Goal: Contribute content: Add original content to the website for others to see

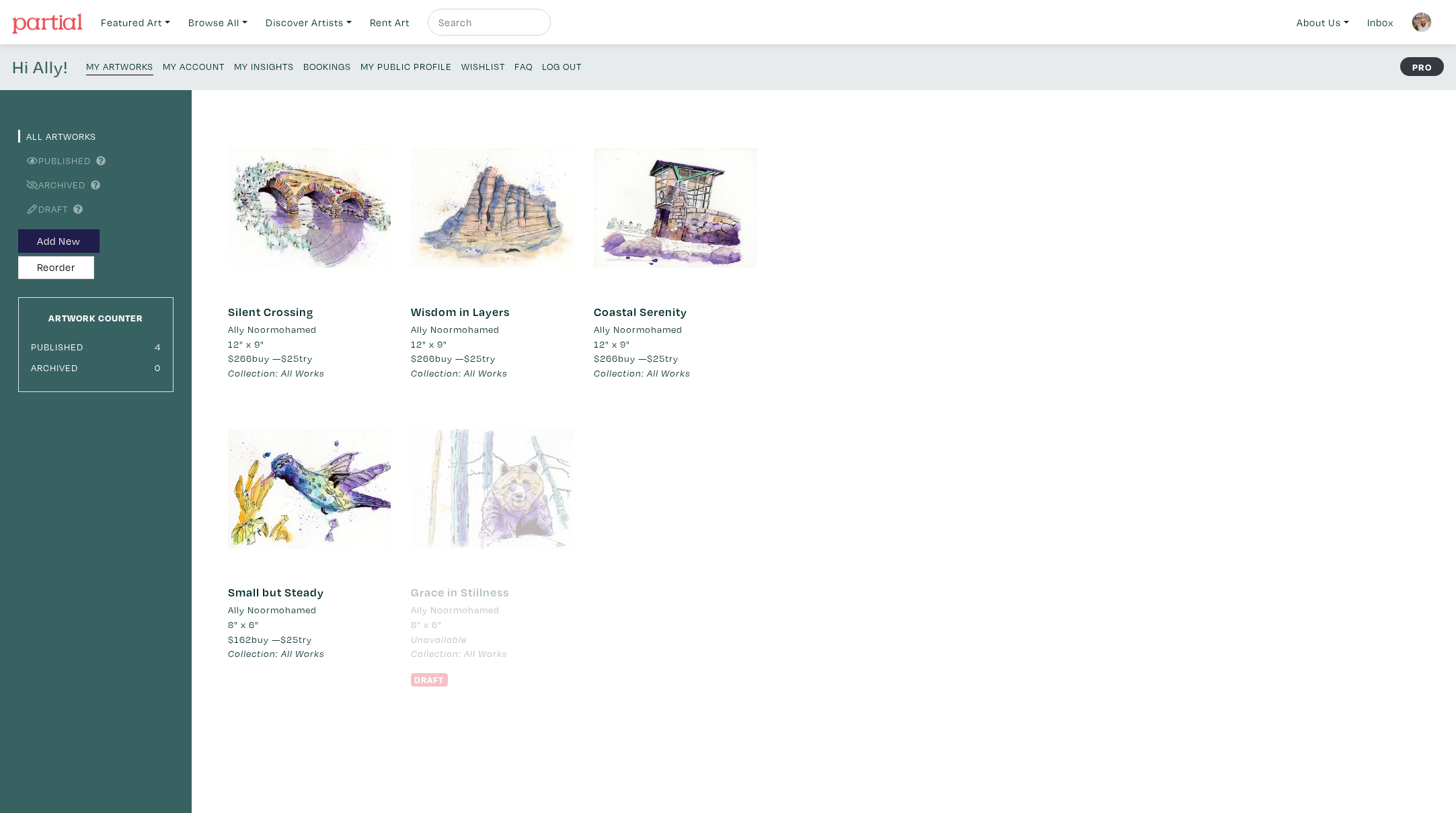
click at [524, 223] on div at bounding box center [492, 208] width 163 height 163
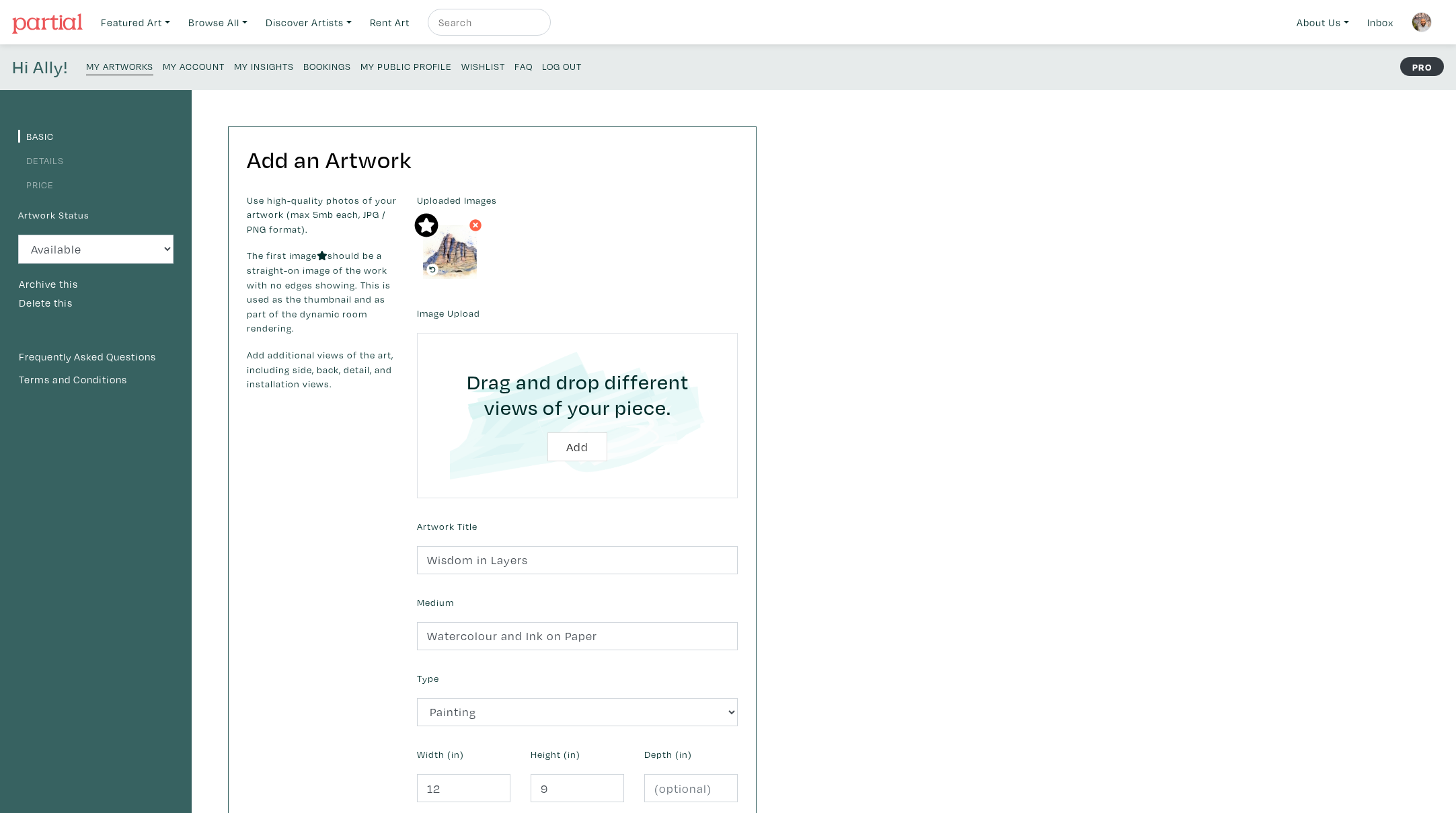
click at [575, 448] on input "file" at bounding box center [577, 416] width 283 height 128
type input "C:\fakepath\Smartist-20250817-181324.jpeg"
click at [573, 447] on input "file" at bounding box center [577, 416] width 283 height 128
type input "C:\fakepath\Smartist-20250817-181342.jpeg"
click at [580, 448] on input "file" at bounding box center [577, 416] width 283 height 128
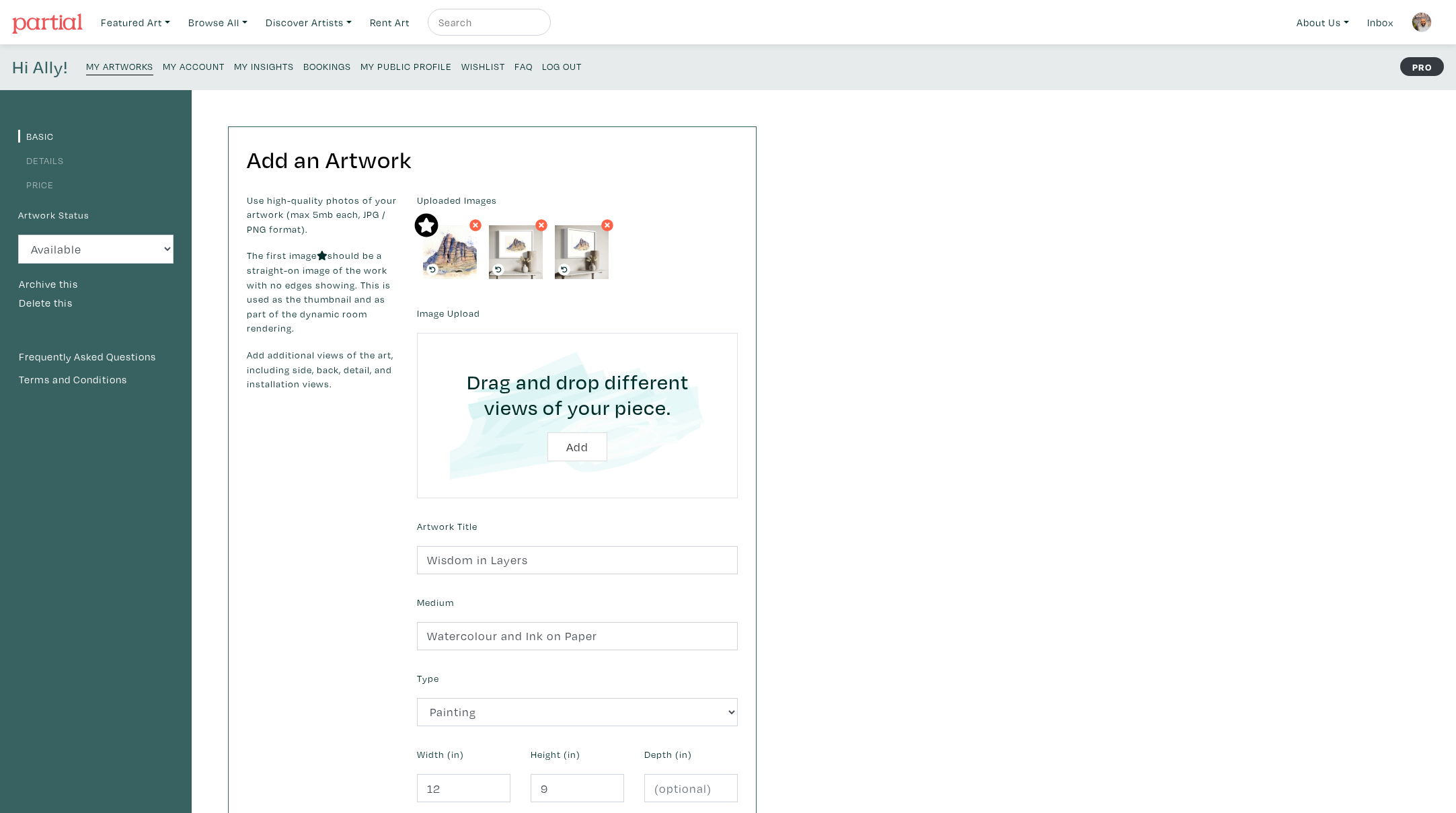
type input "C:\fakepath\Smartist-20250817-181541.jpeg"
click at [572, 449] on input "file" at bounding box center [577, 416] width 283 height 128
type input "C:\fakepath\Smartist-20250817-181557.jpeg"
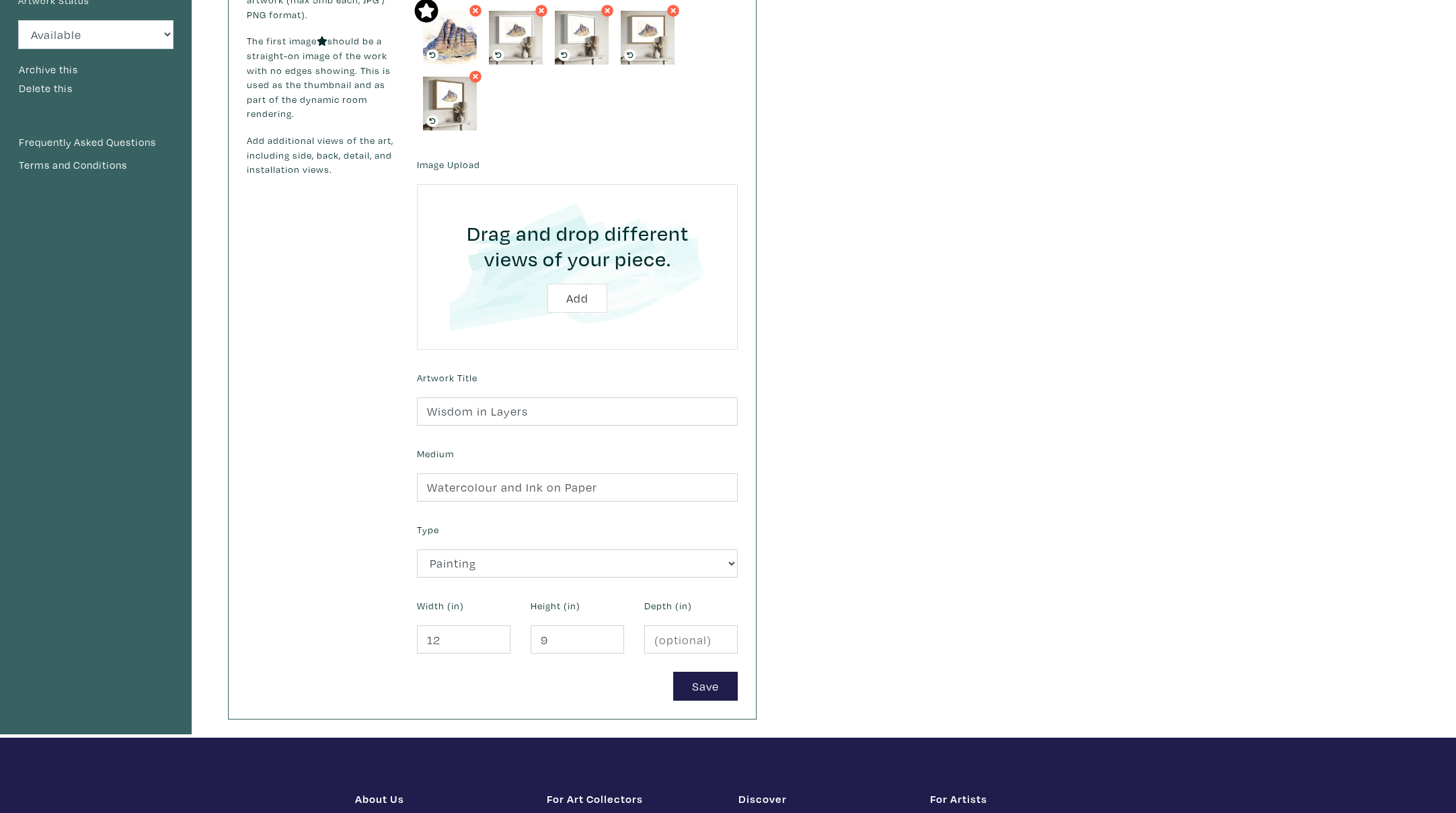
scroll to position [310, 0]
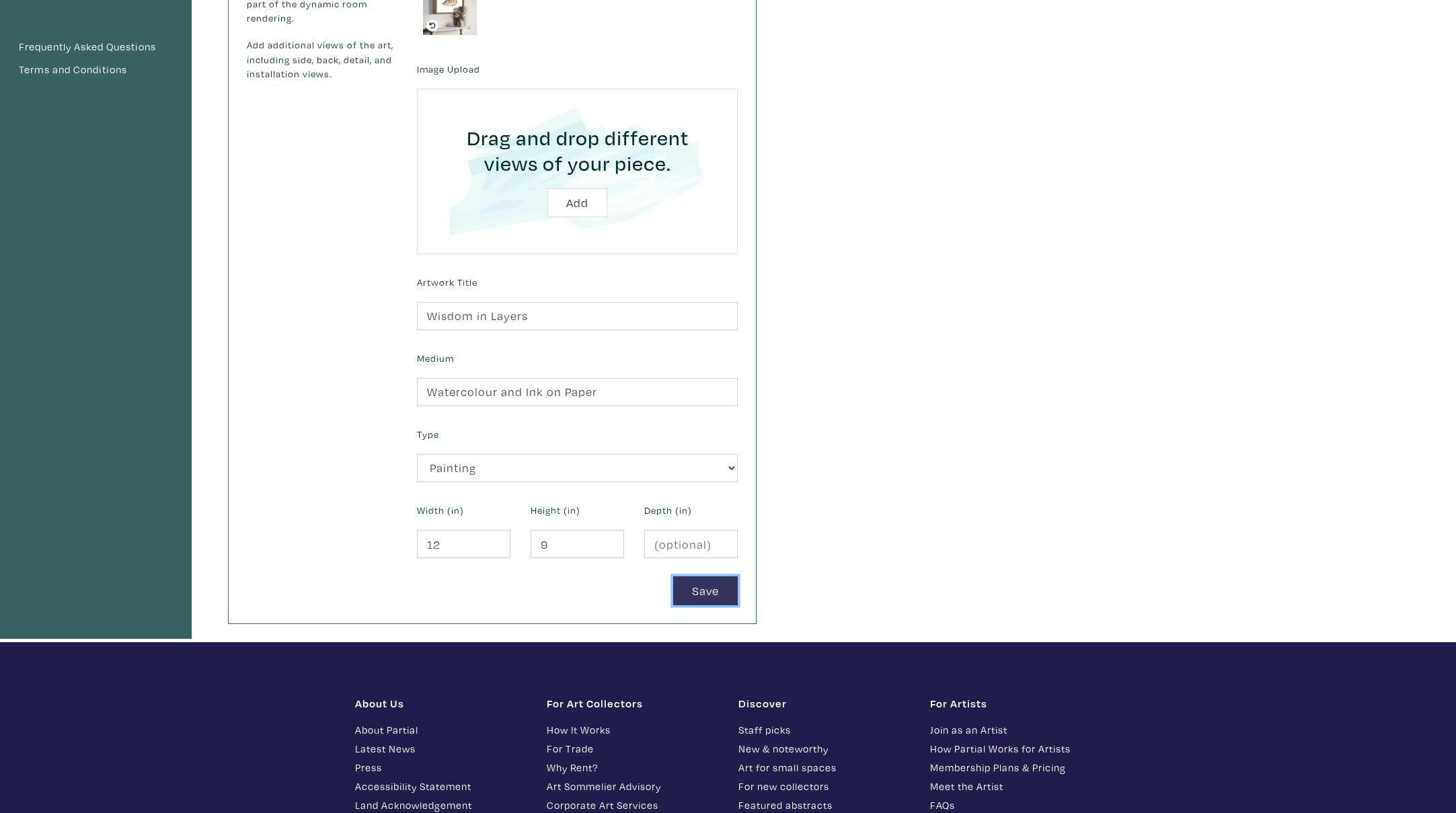
click at [703, 595] on button "Save" at bounding box center [705, 591] width 65 height 29
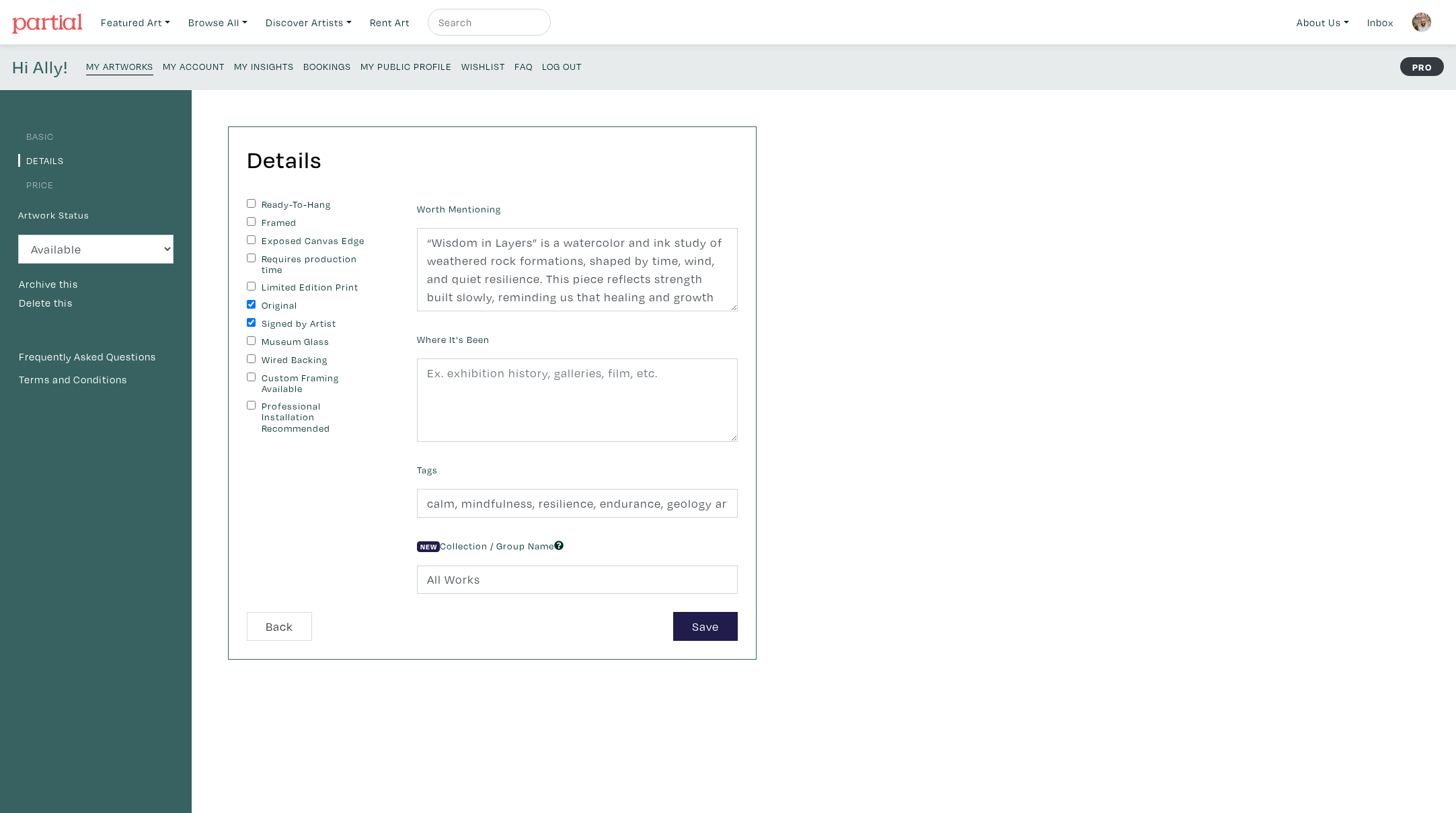
click at [125, 67] on small "My Artworks" at bounding box center [120, 66] width 67 height 13
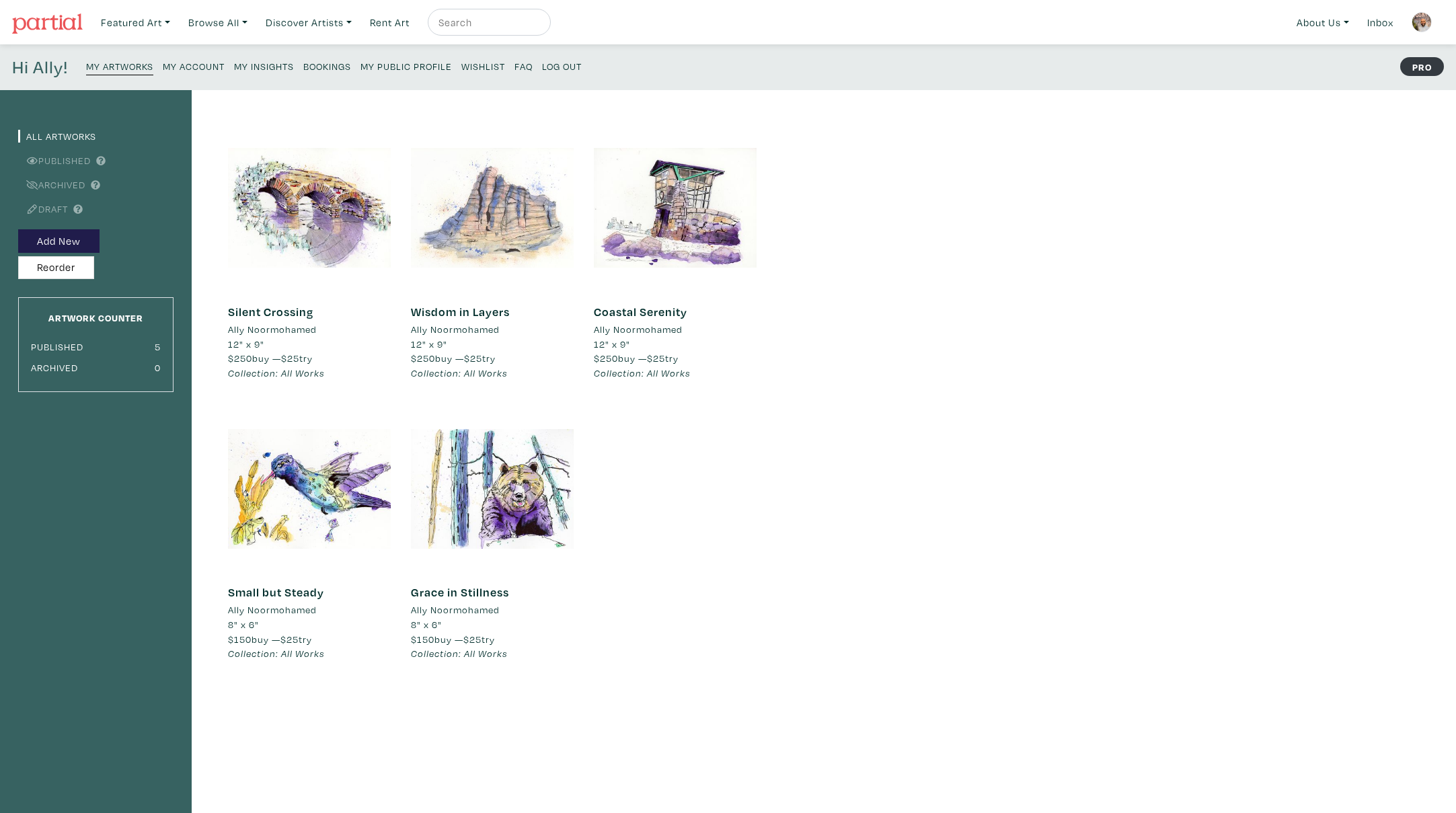
click at [486, 213] on div at bounding box center [492, 208] width 163 height 163
click at [473, 224] on div at bounding box center [492, 208] width 163 height 163
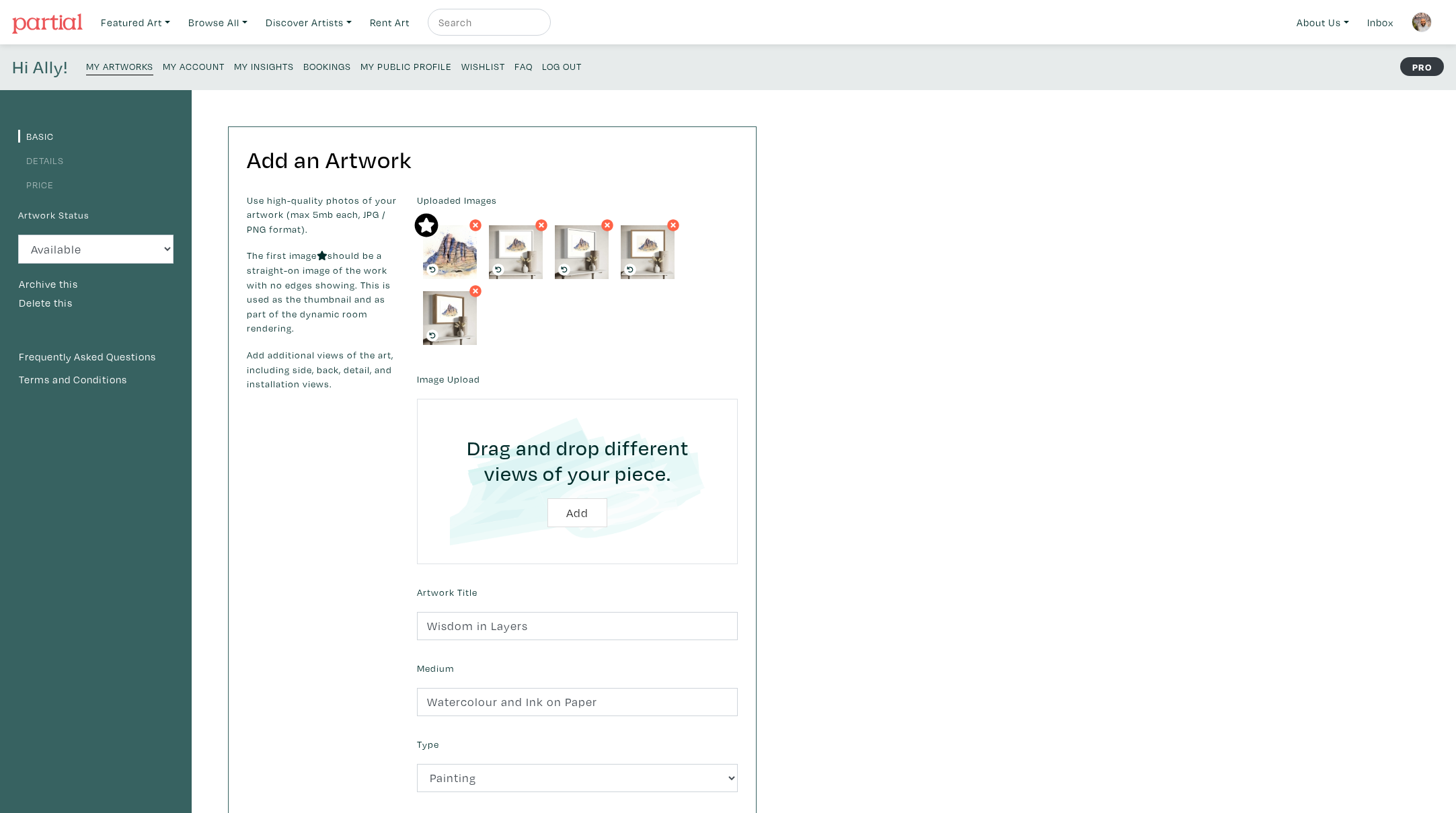
click at [387, 68] on small "My Public Profile" at bounding box center [406, 66] width 92 height 13
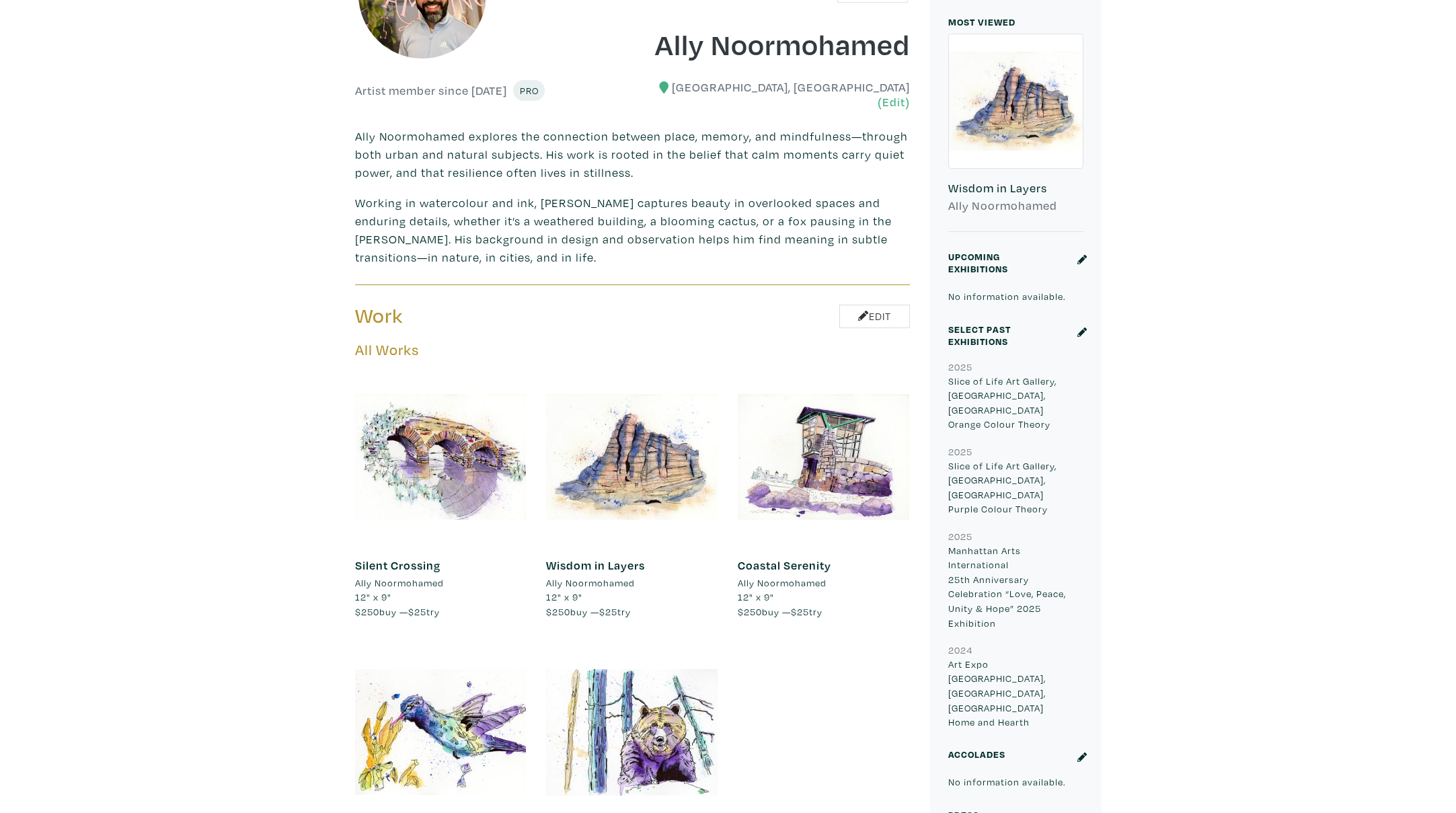
scroll to position [454, 0]
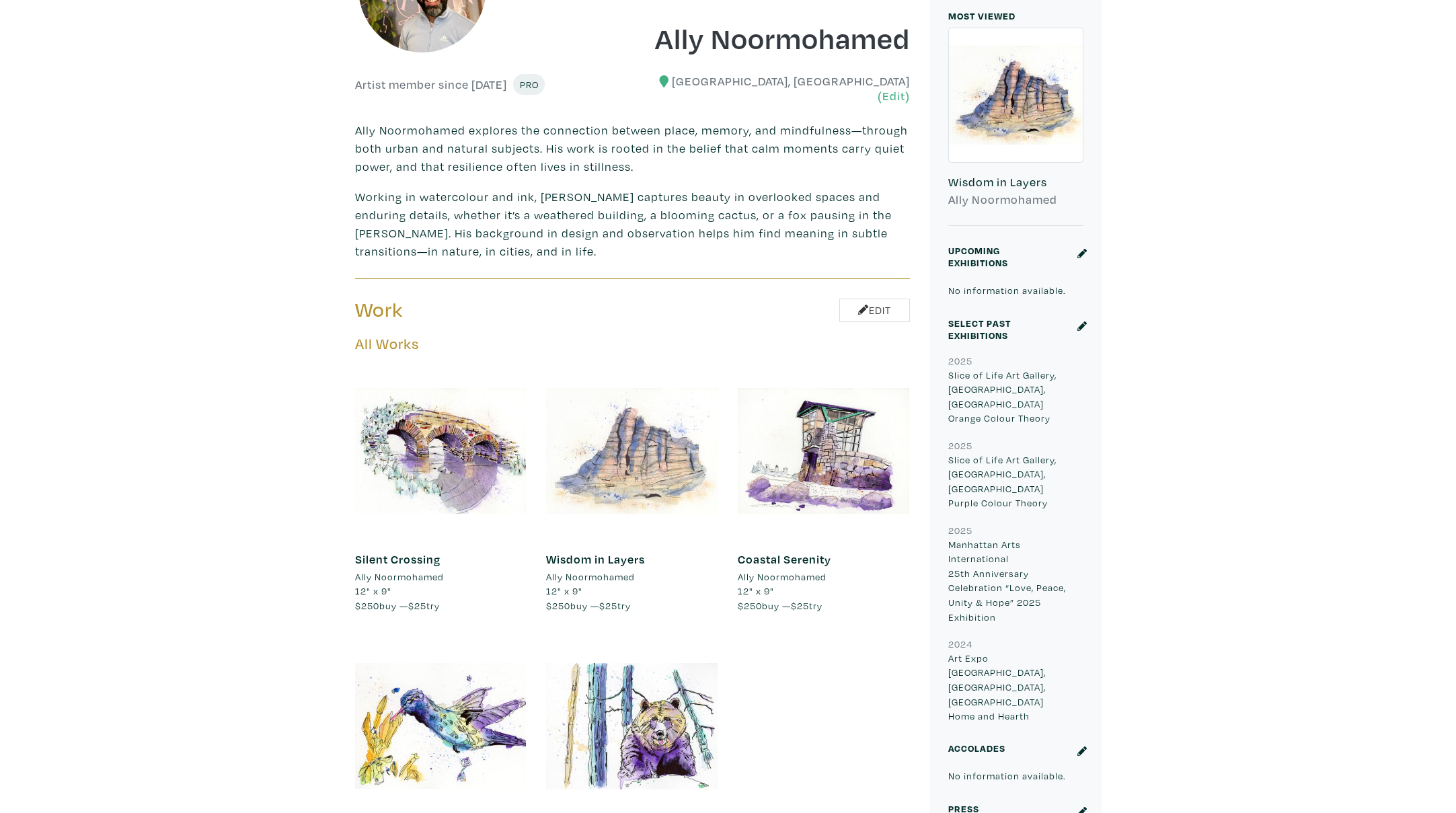
click at [601, 422] on div at bounding box center [632, 451] width 172 height 172
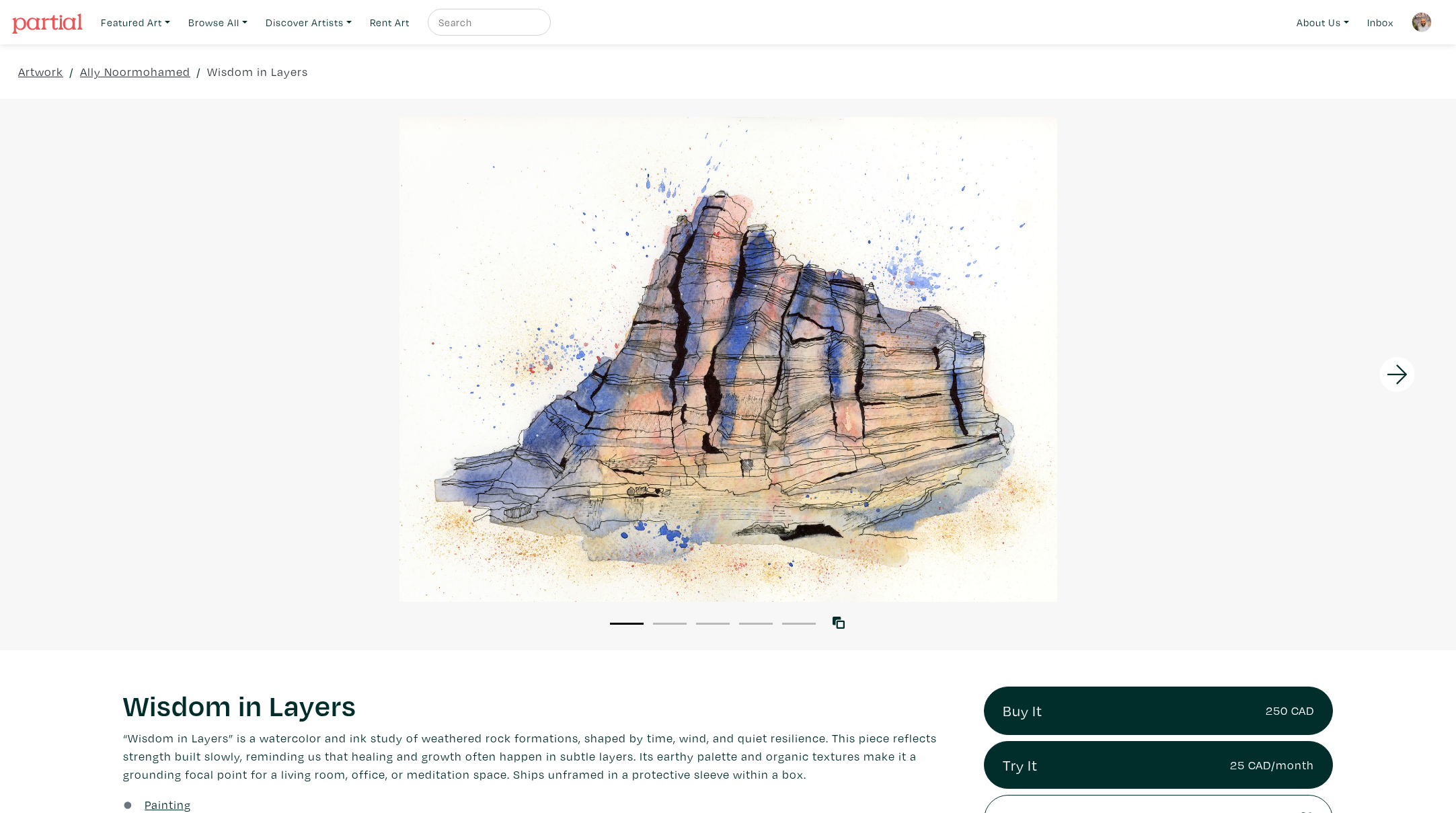
click at [1398, 377] on icon at bounding box center [1397, 374] width 46 height 36
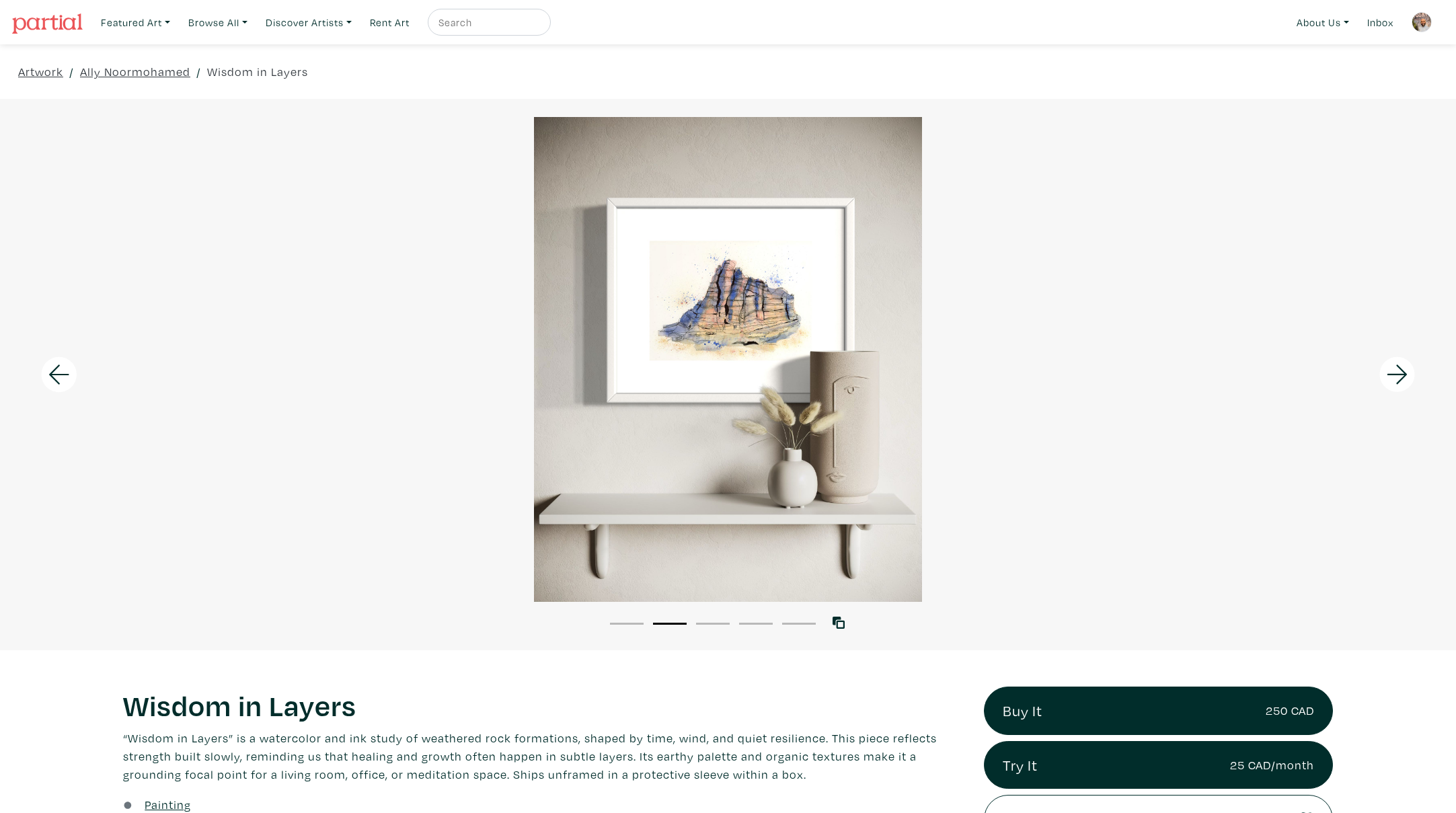
click at [1398, 377] on icon at bounding box center [1397, 374] width 46 height 36
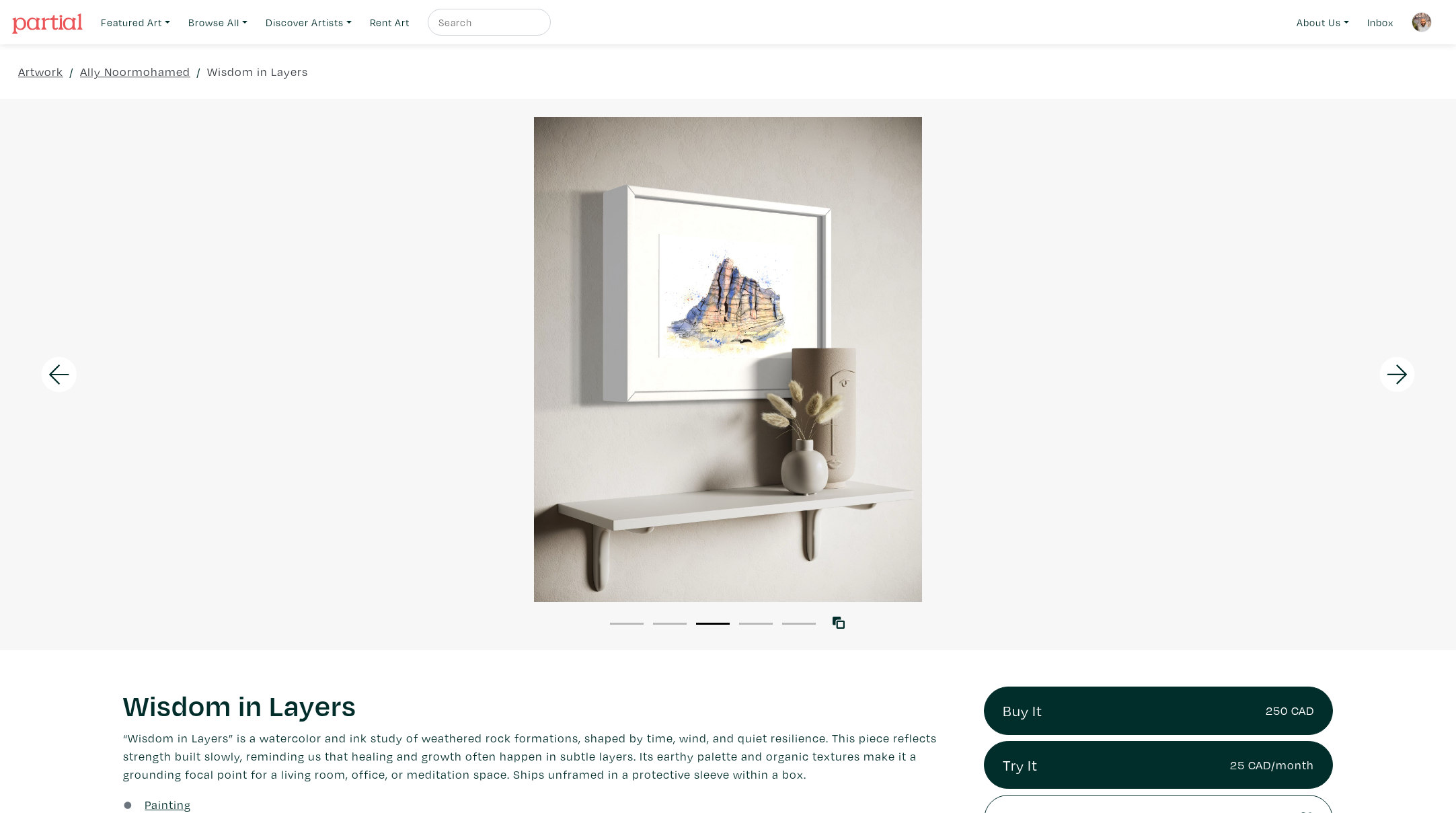
click at [1398, 376] on icon at bounding box center [1397, 374] width 46 height 36
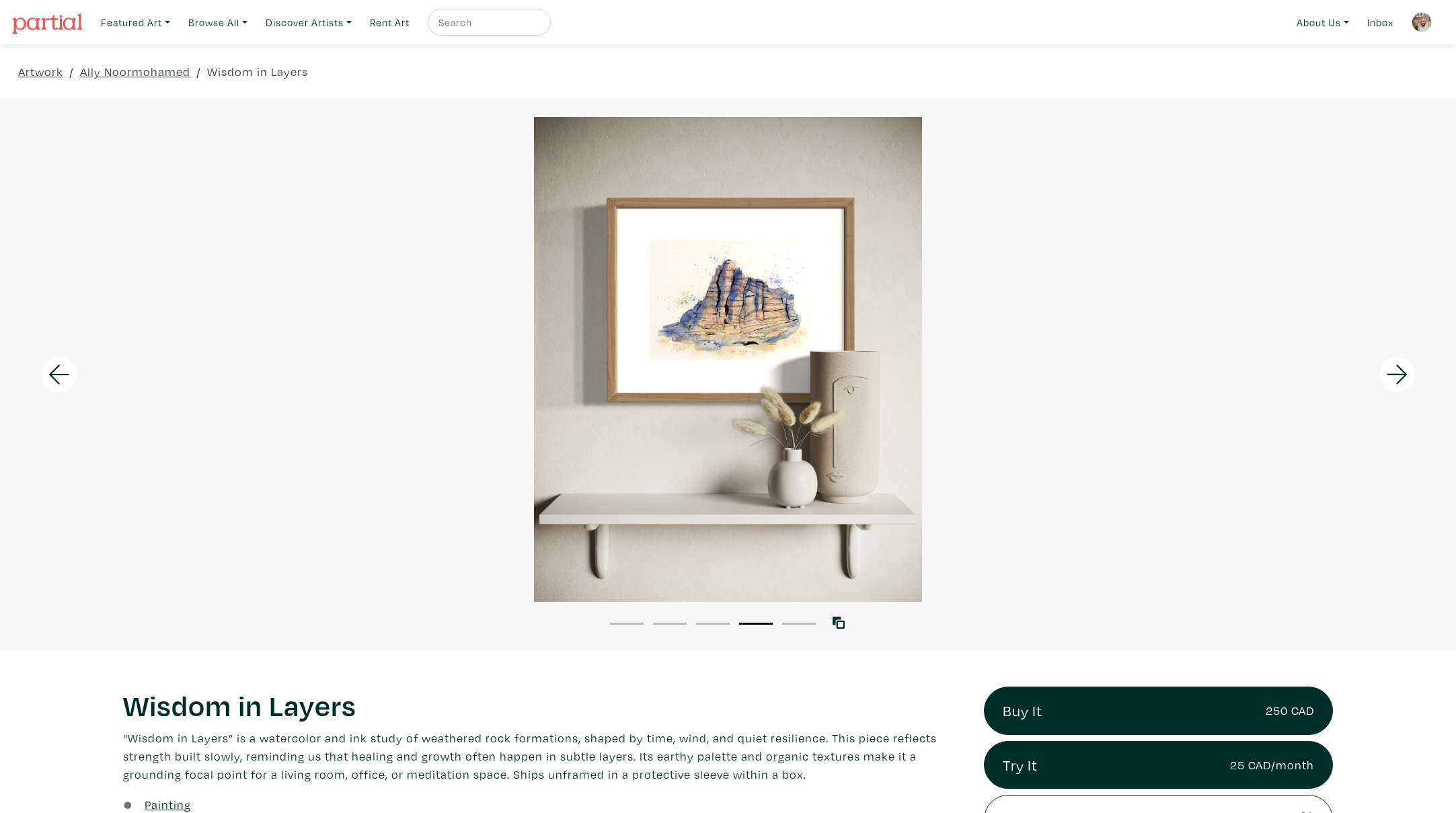
click at [1398, 376] on icon at bounding box center [1397, 374] width 20 height 20
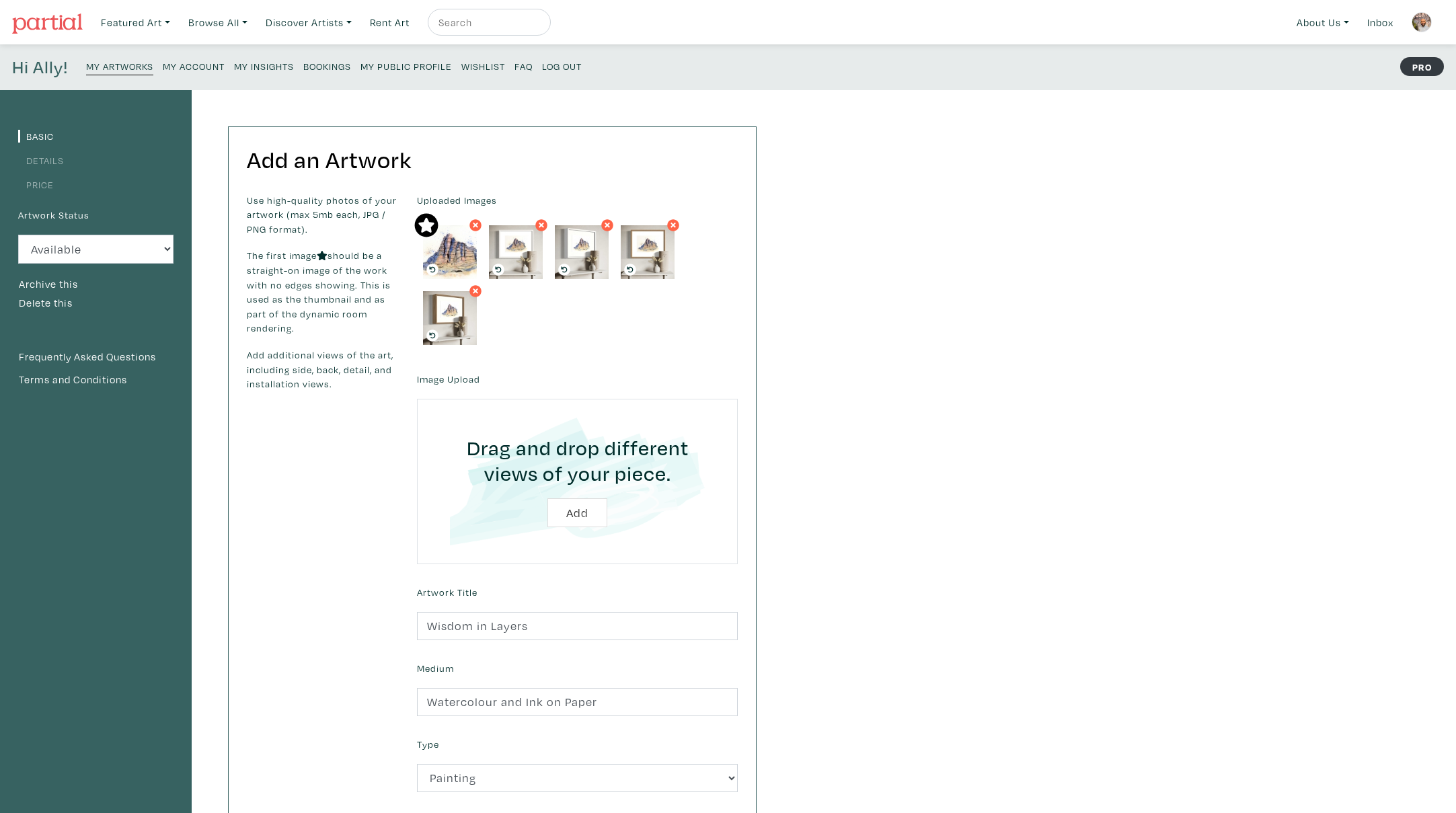
click at [568, 515] on input "file" at bounding box center [577, 482] width 283 height 128
type input "C:\fakepath\Smartist-20250817-181959.jpeg"
click at [581, 518] on input "file" at bounding box center [577, 482] width 283 height 128
type input "C:\fakepath\Smartist-20250817-182041.jpeg"
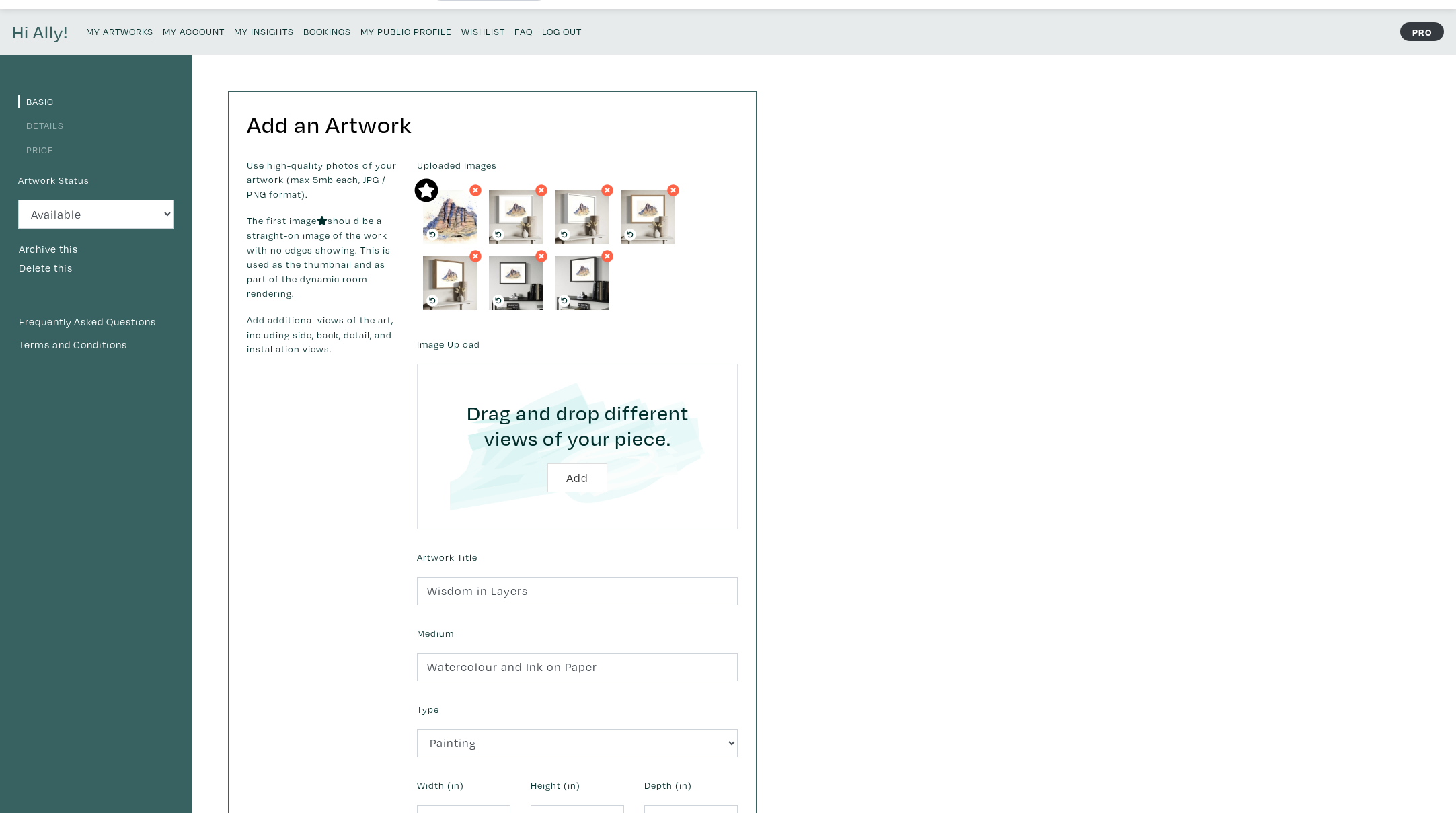
scroll to position [516, 0]
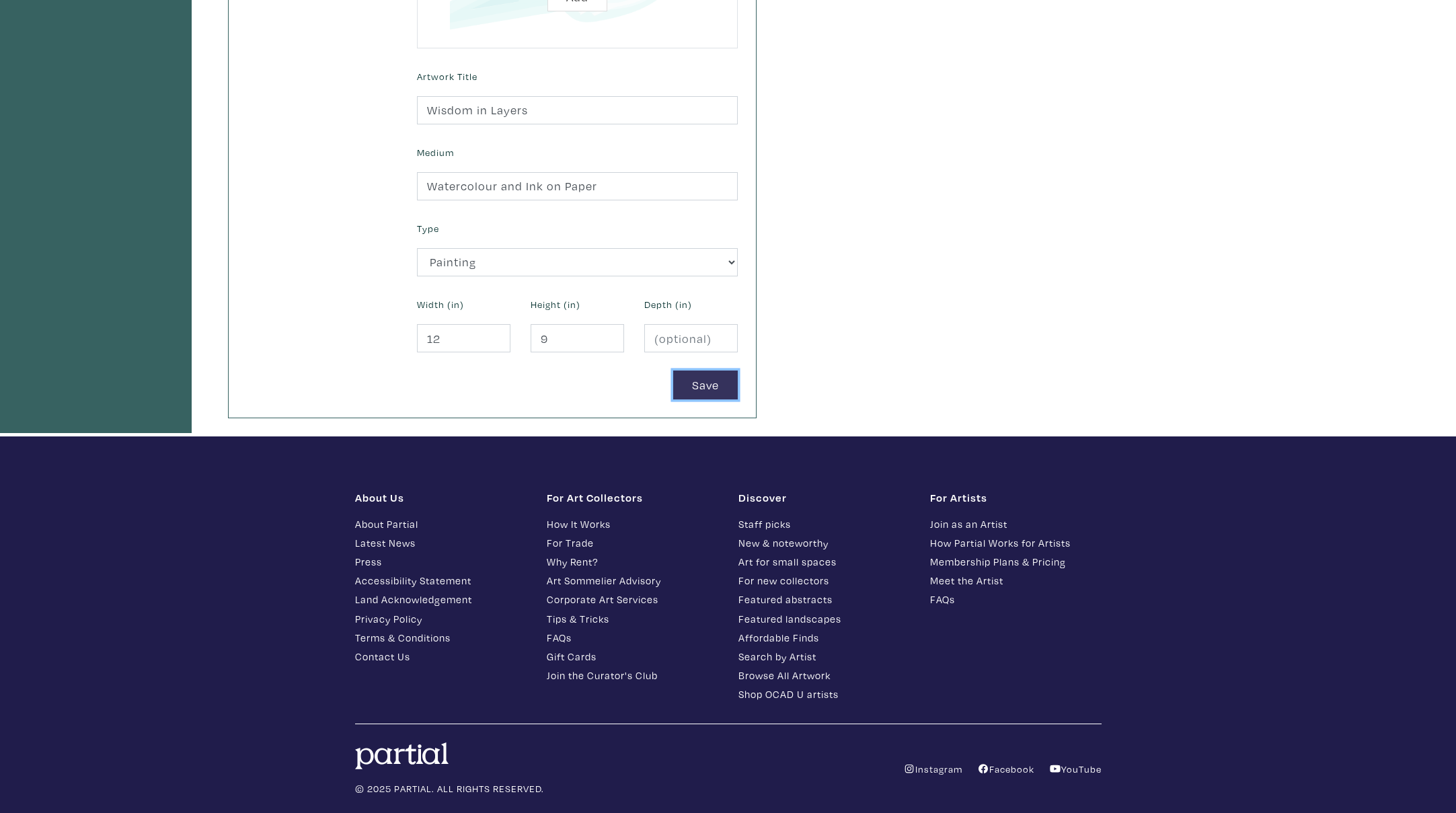
click at [703, 385] on button "Save" at bounding box center [705, 385] width 65 height 29
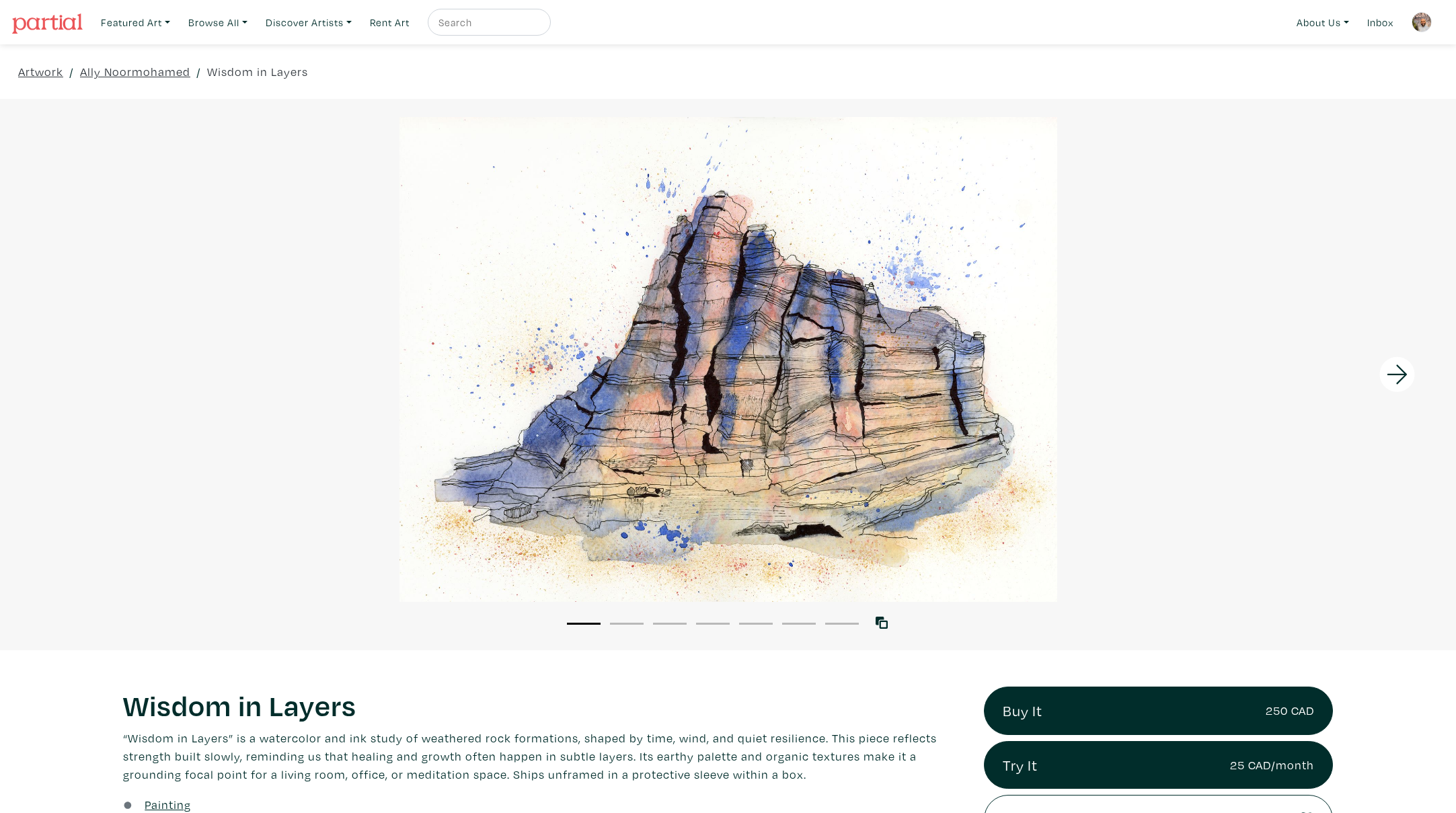
click at [1391, 378] on icon at bounding box center [1397, 374] width 46 height 36
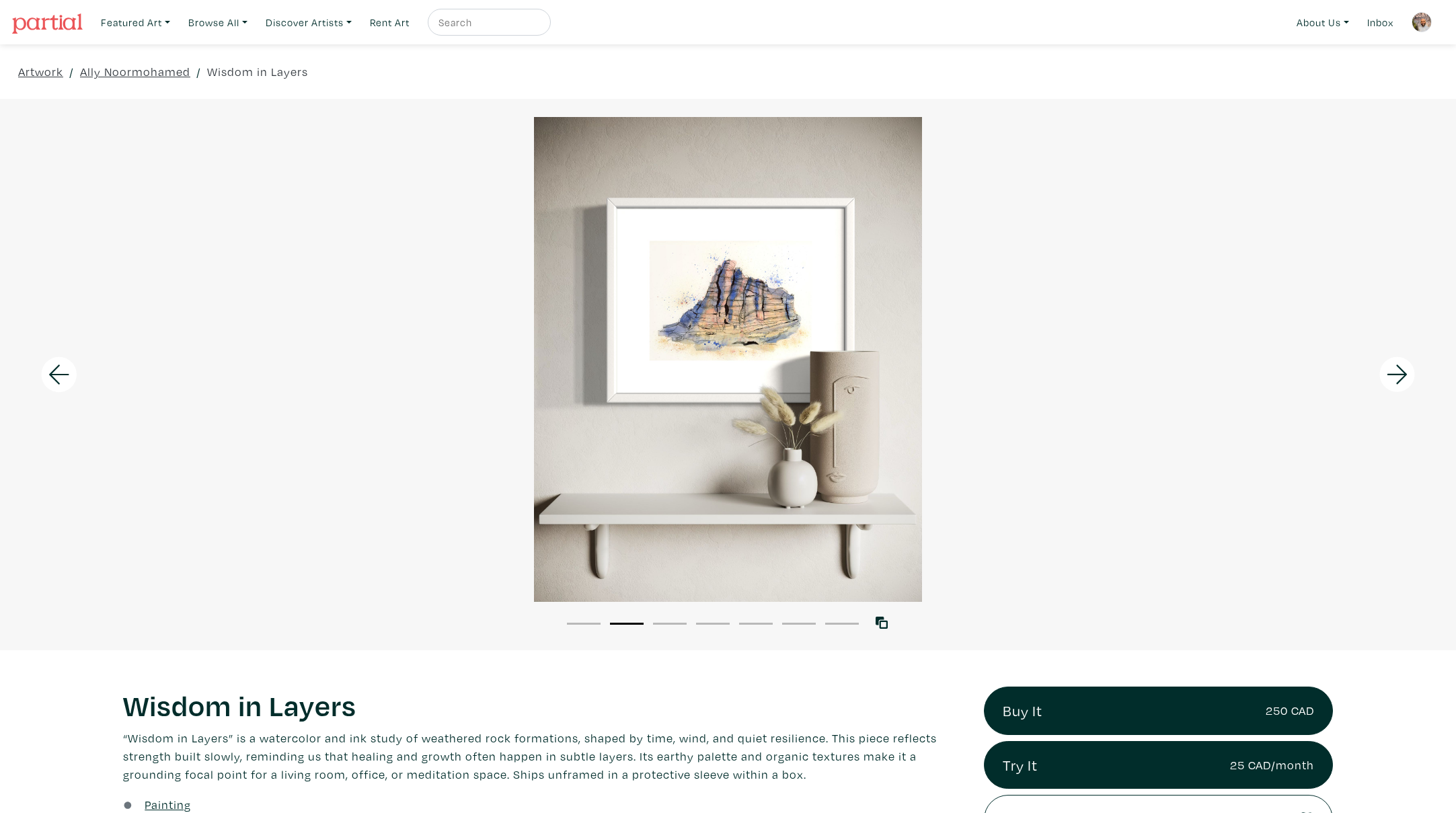
click at [1391, 378] on icon at bounding box center [1397, 374] width 46 height 36
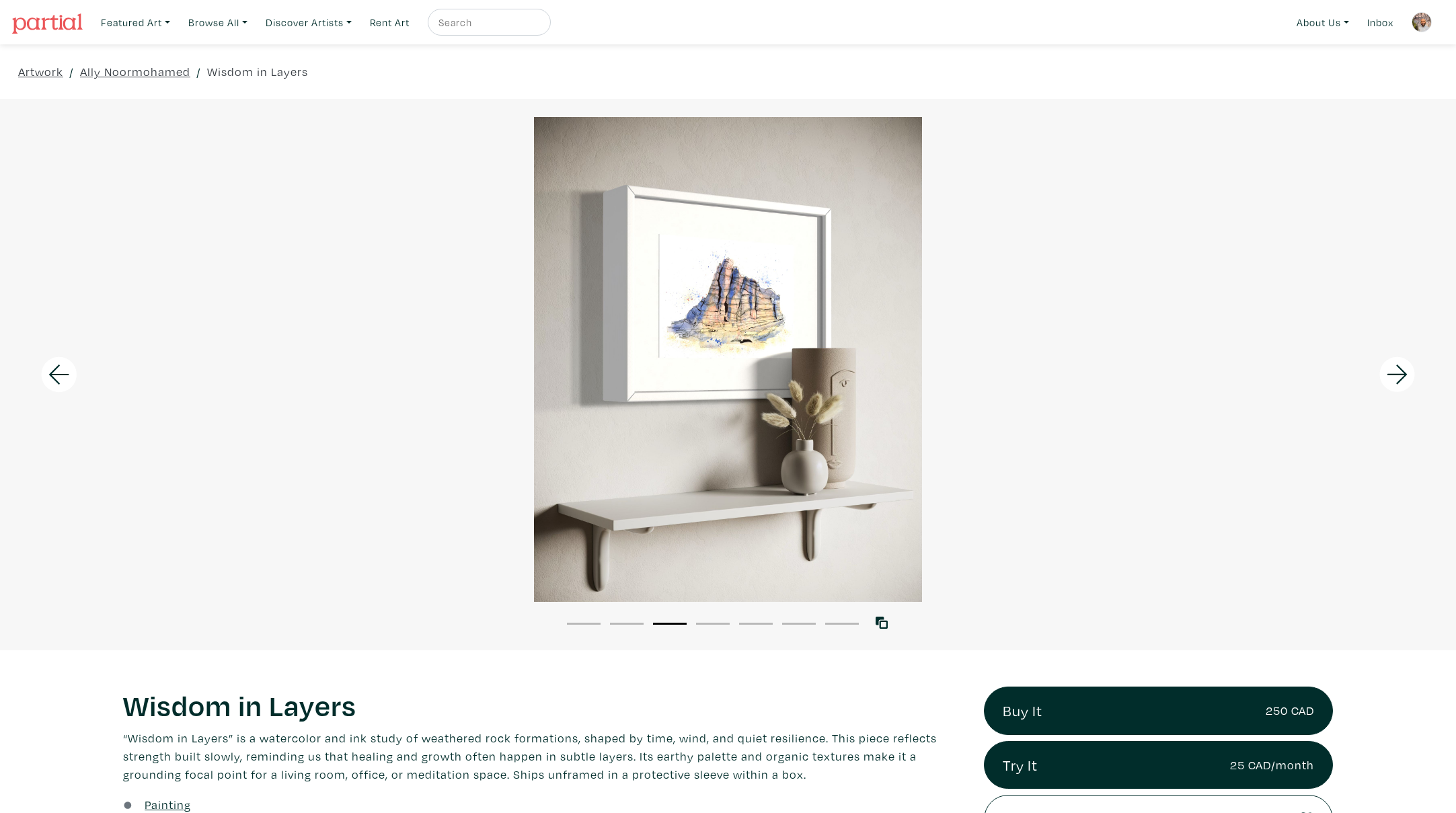
click at [1392, 377] on icon at bounding box center [1397, 374] width 46 height 36
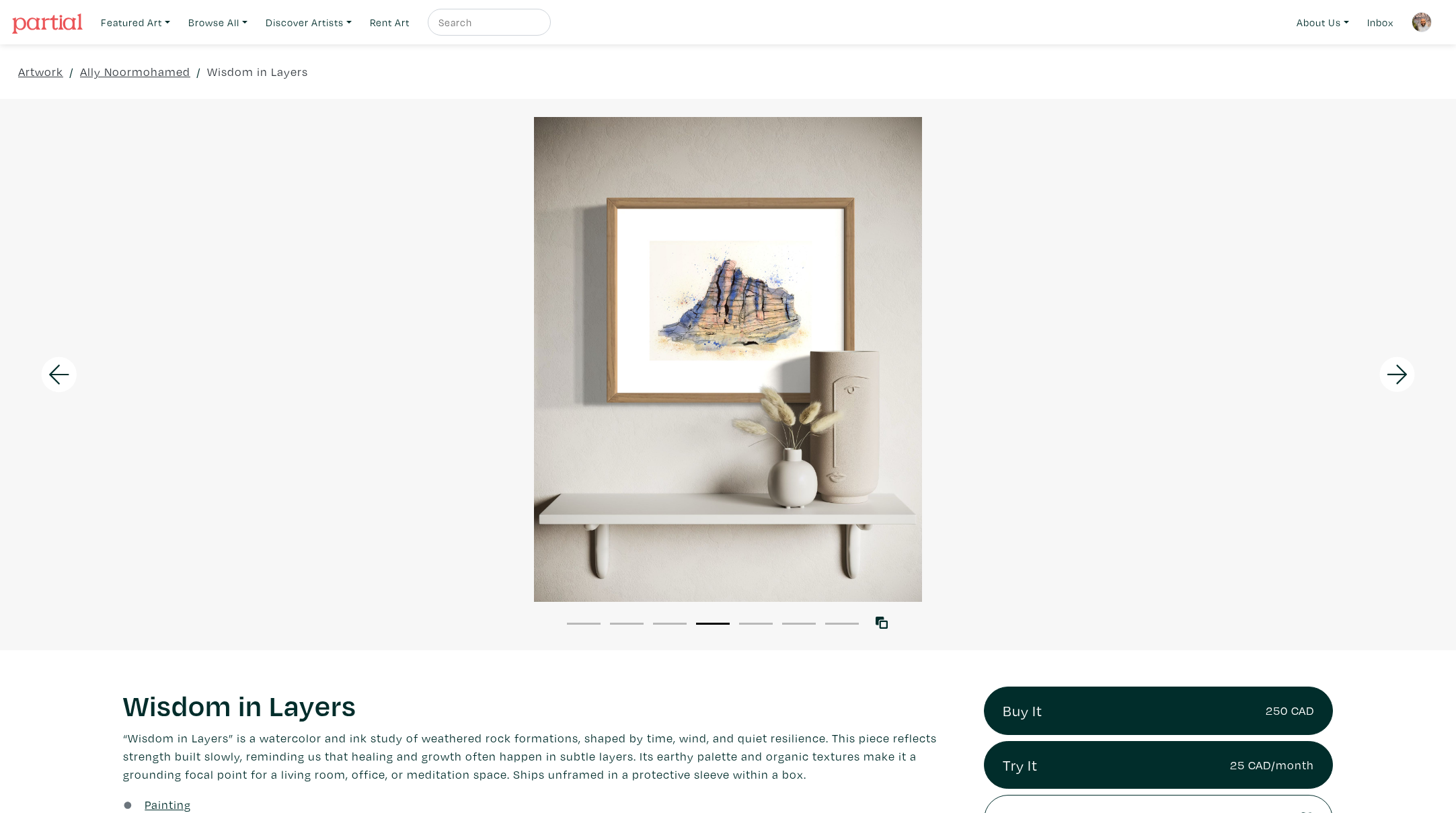
click at [1392, 377] on icon at bounding box center [1397, 374] width 46 height 36
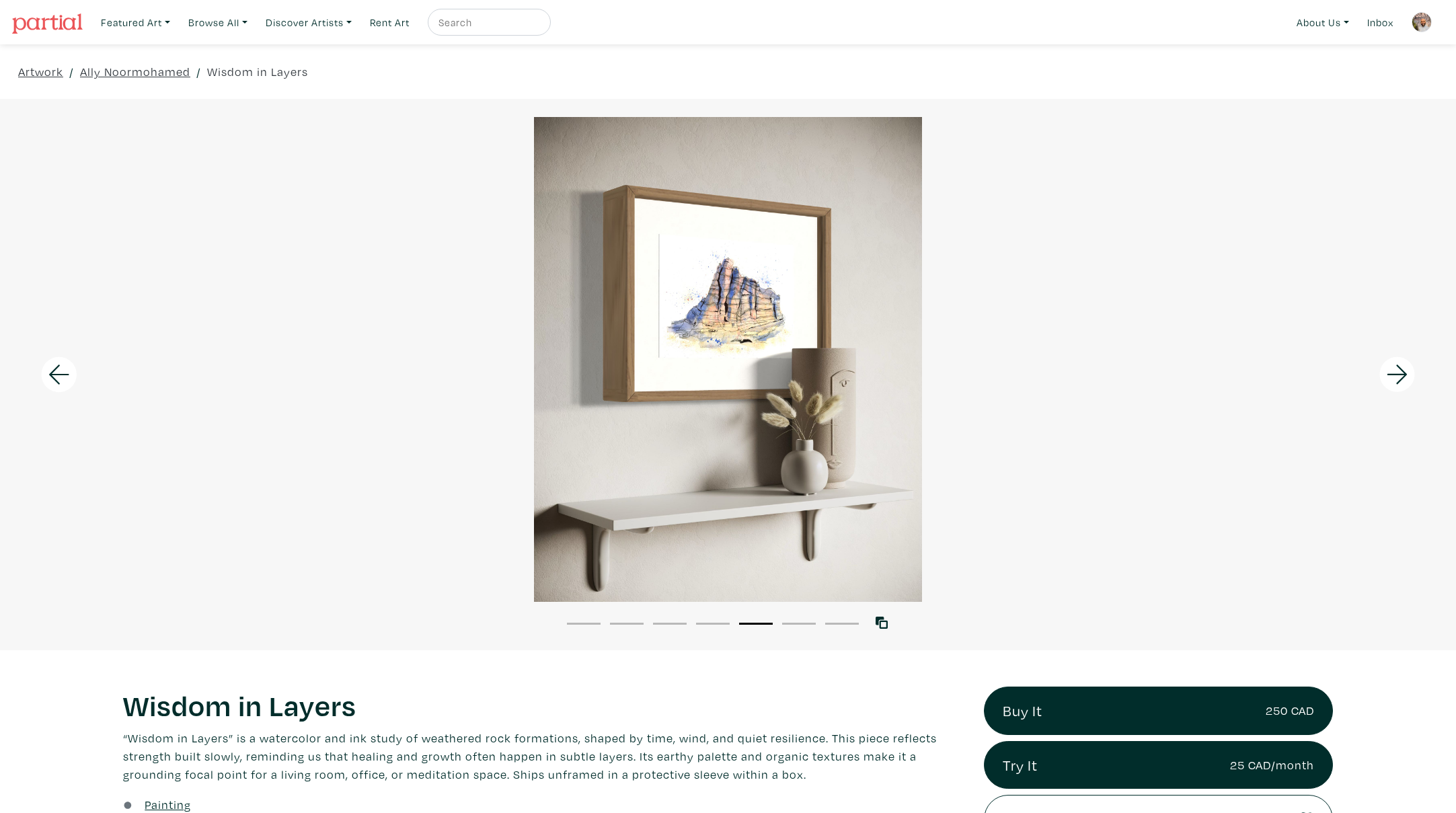
click at [1392, 377] on icon at bounding box center [1397, 374] width 46 height 36
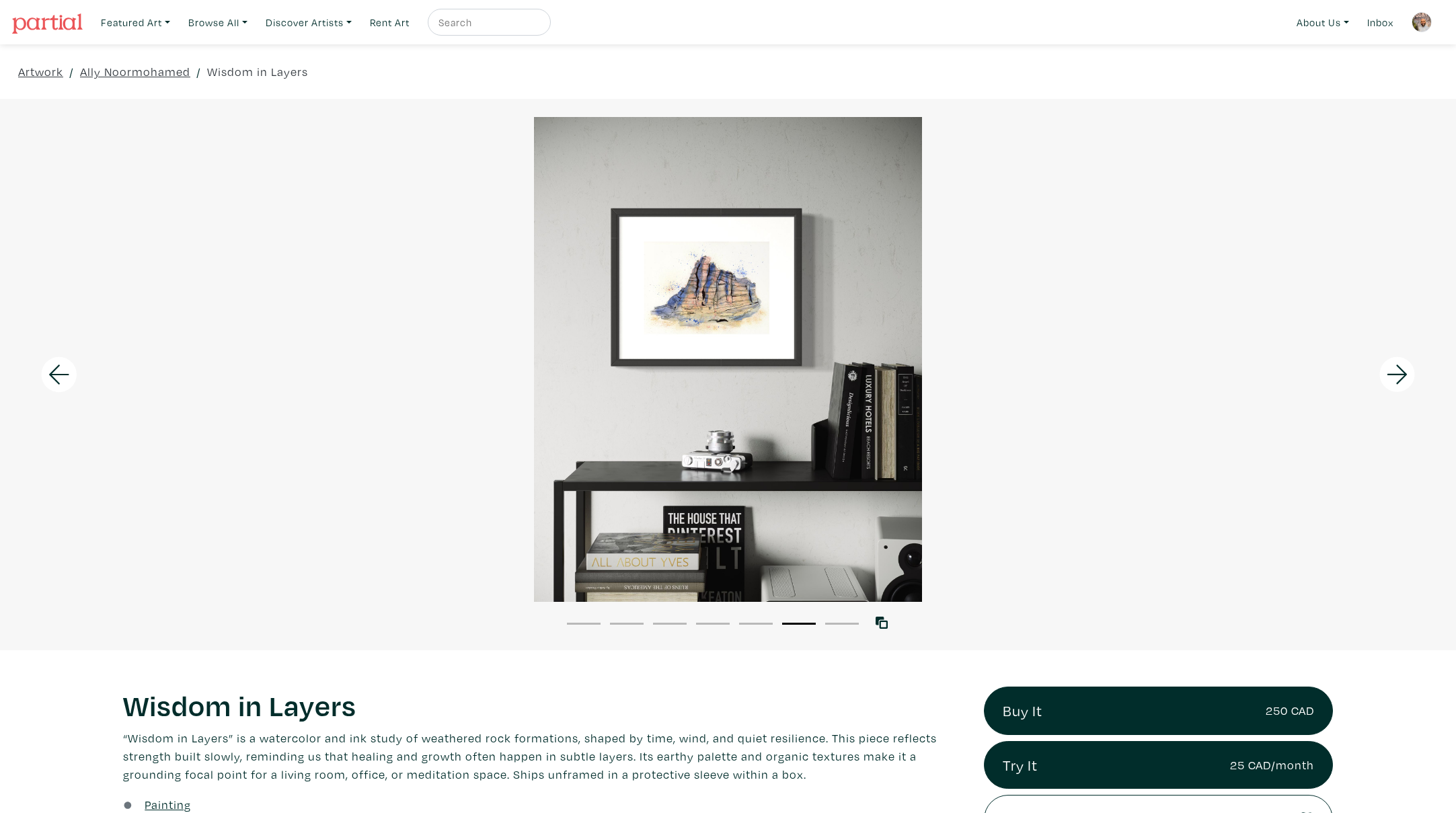
click at [1392, 377] on icon at bounding box center [1397, 374] width 46 height 36
